Goal: Information Seeking & Learning: Compare options

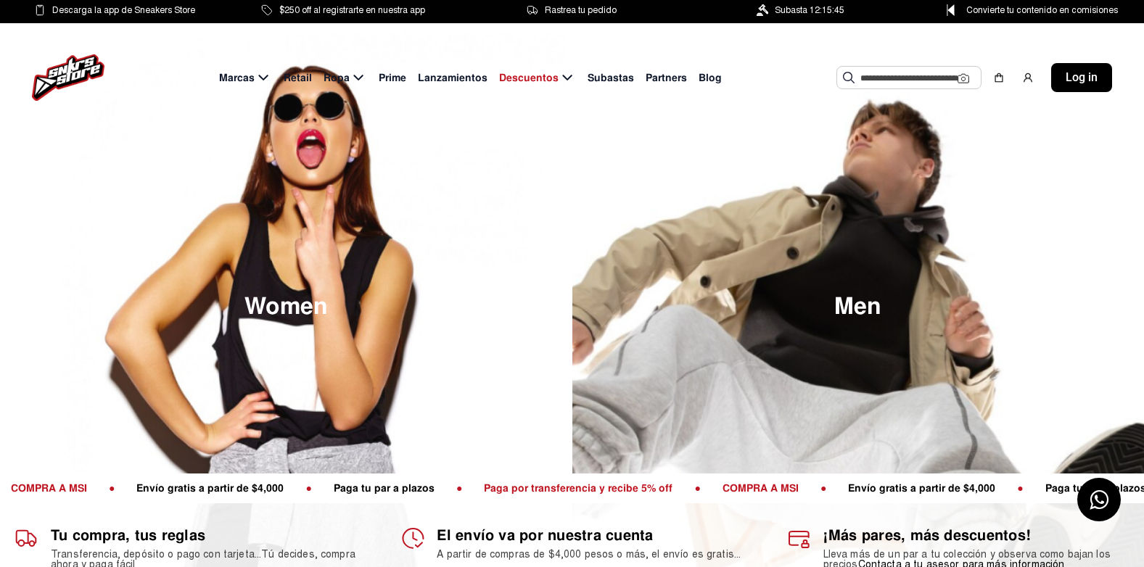
click at [874, 83] on input "text" at bounding box center [909, 78] width 97 height 22
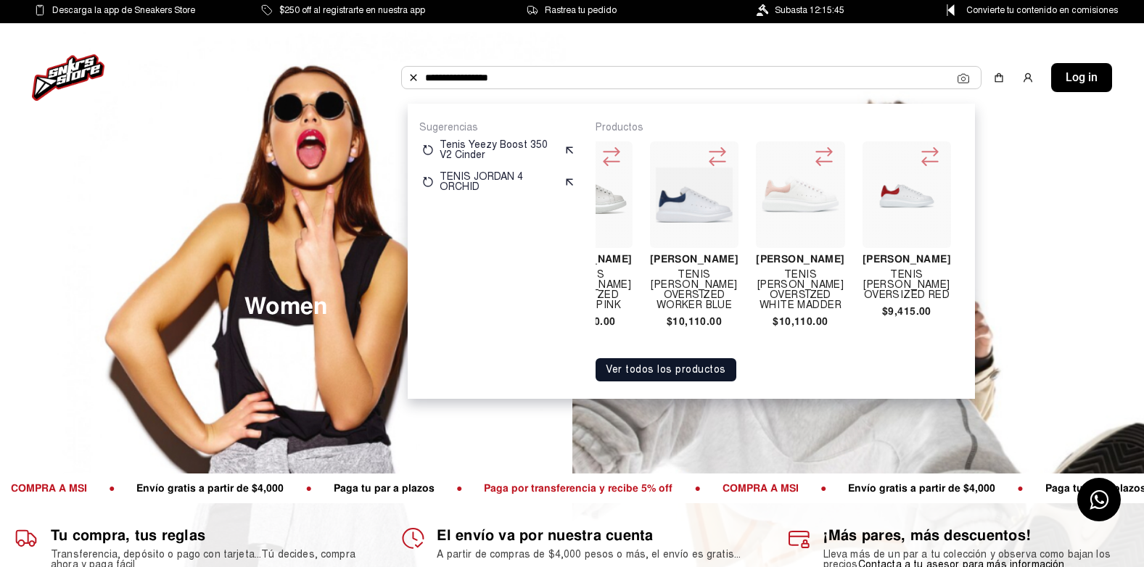
scroll to position [0, 718]
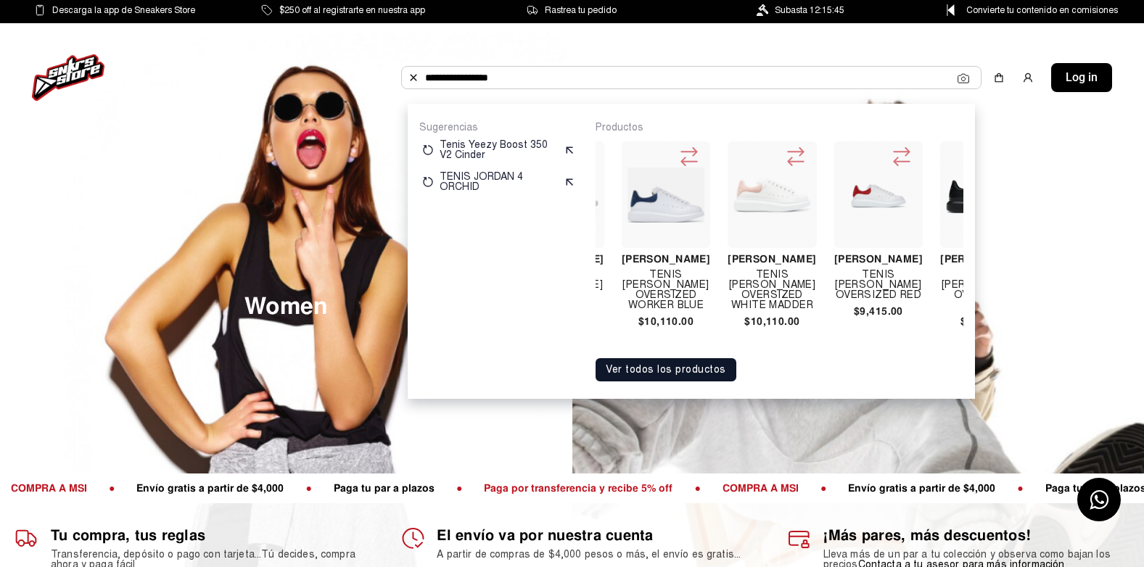
type input "**********"
click at [840, 283] on h4 "Tenis Alexander Mcqueen Oversized Red" at bounding box center [878, 285] width 89 height 30
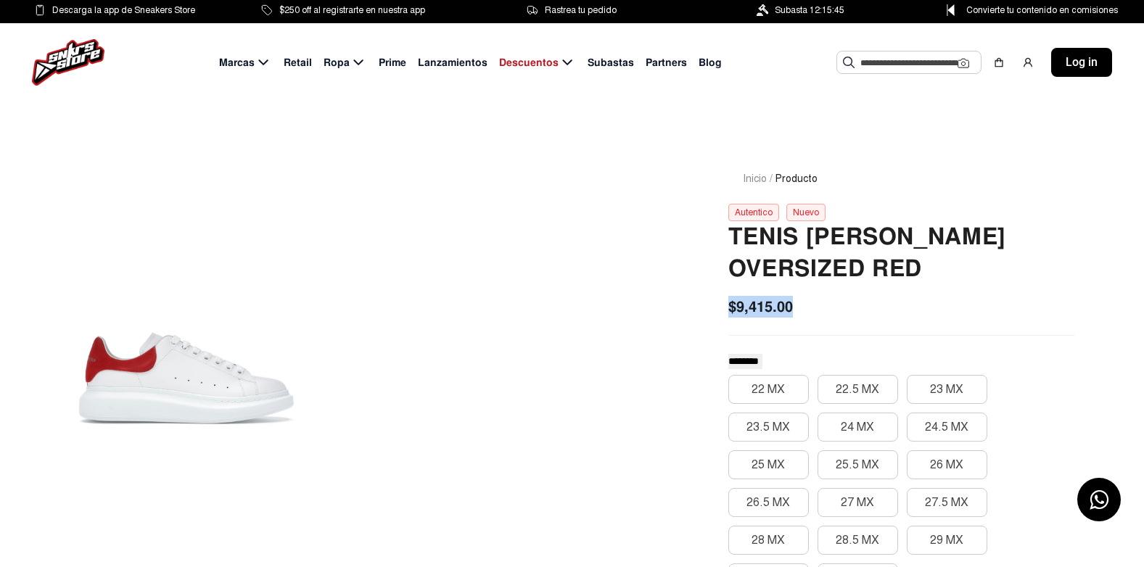
drag, startPoint x: 723, startPoint y: 306, endPoint x: 805, endPoint y: 312, distance: 82.9
click at [805, 312] on div "Inicio / Producto Autentico Nuevo Tenis Alexander Mcqueen Oversized Red $9,415.…" at bounding box center [902, 547] width 416 height 822
copy span "$9,415.00"
click at [872, 71] on input "text" at bounding box center [909, 63] width 97 height 22
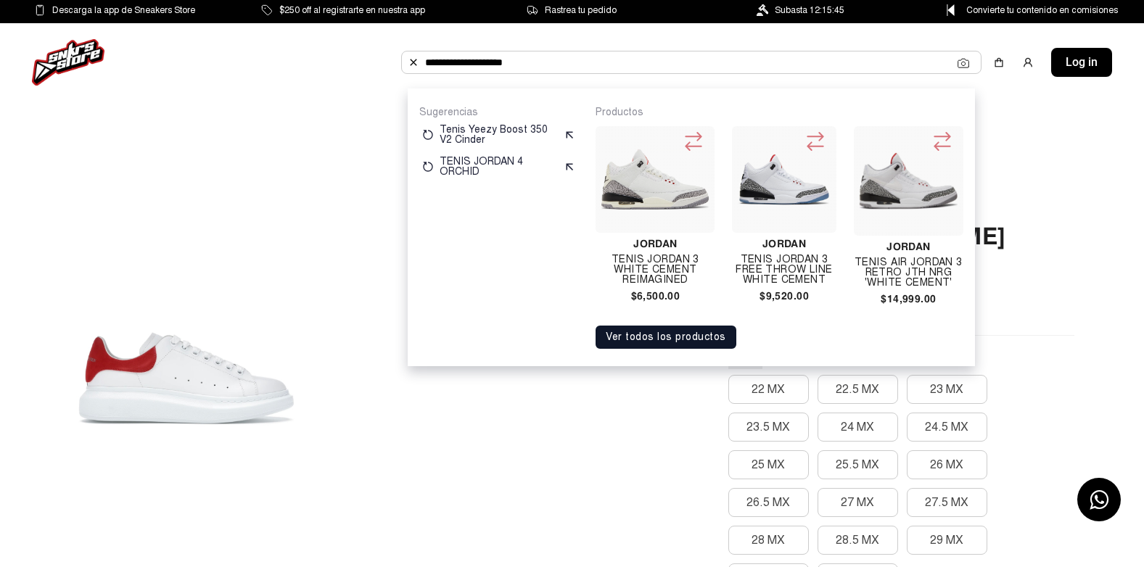
type input "**********"
click at [681, 174] on img at bounding box center [655, 179] width 107 height 60
click at [765, 153] on img at bounding box center [784, 180] width 92 height 92
click at [887, 193] on img at bounding box center [909, 181] width 98 height 98
click at [638, 182] on img at bounding box center [655, 179] width 107 height 60
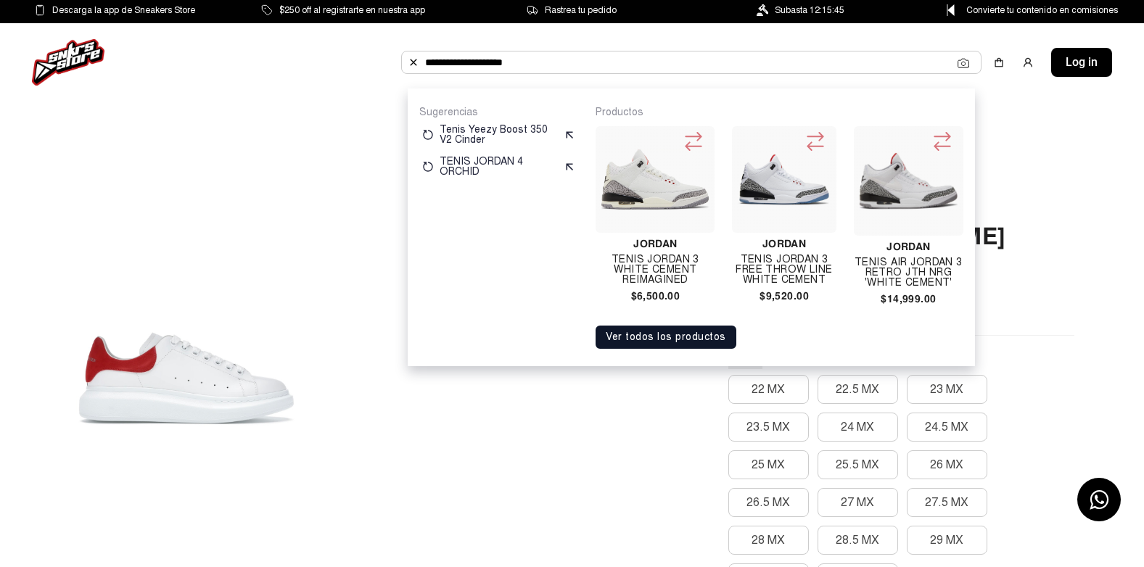
click at [781, 160] on img at bounding box center [784, 180] width 92 height 92
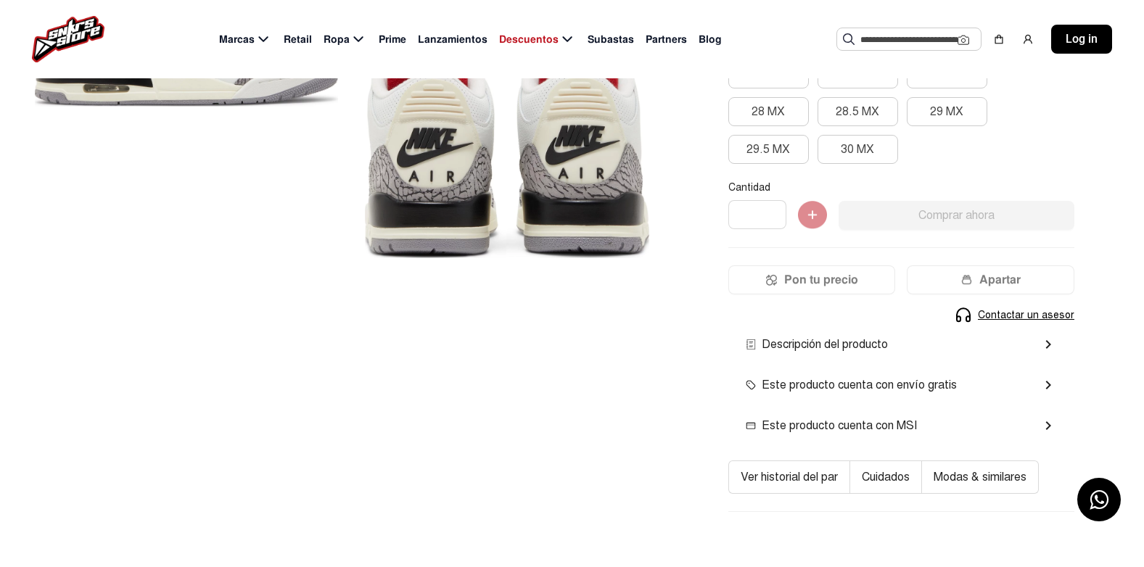
scroll to position [62, 0]
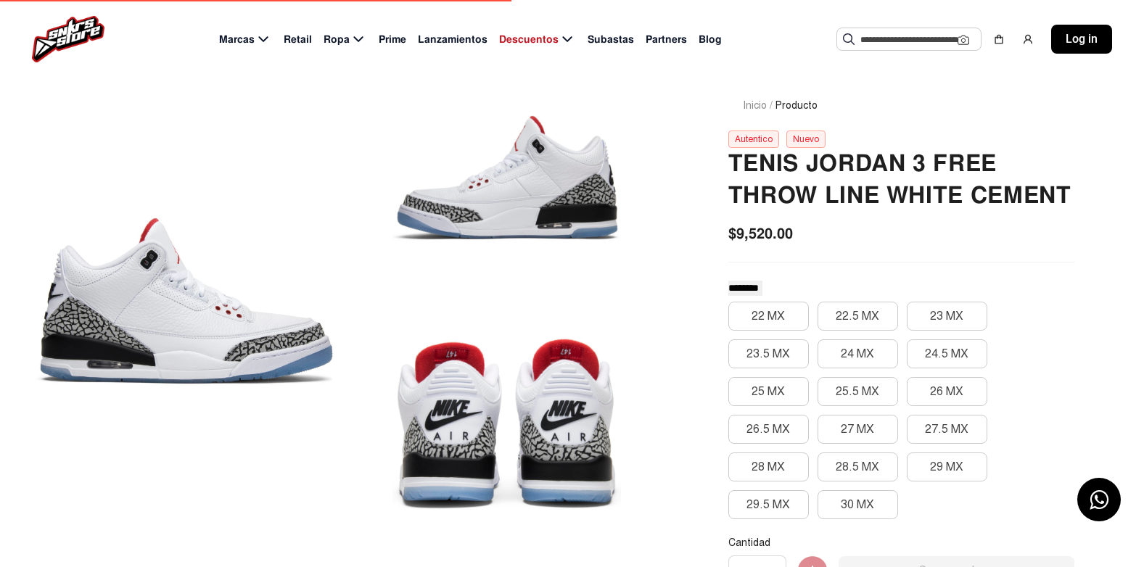
scroll to position [77, 0]
